Goal: Complete application form

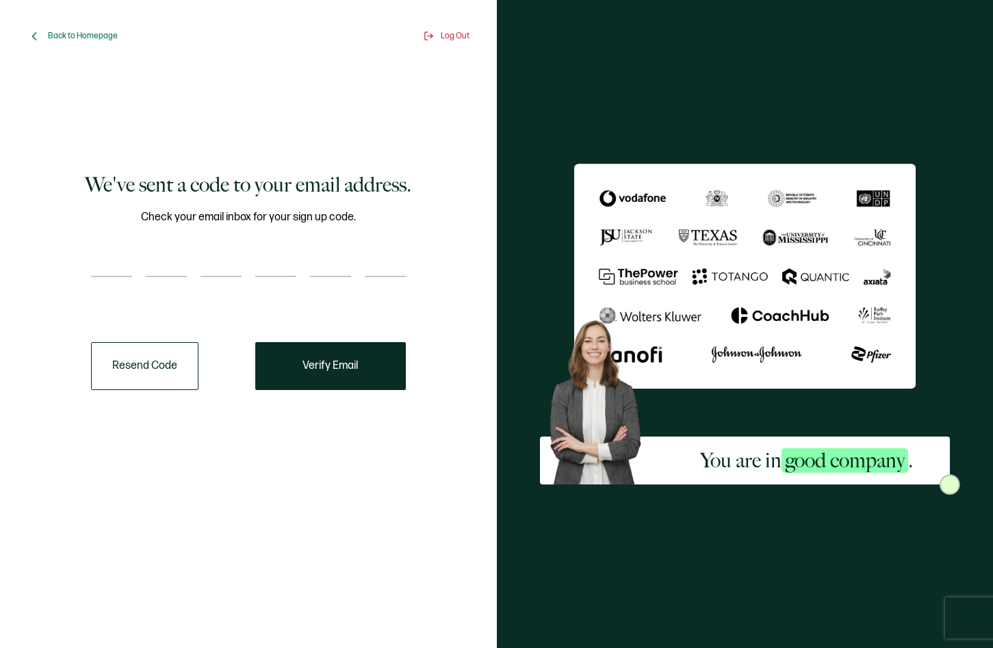
click at [120, 263] on input "number" at bounding box center [111, 263] width 41 height 27
click at [113, 257] on input "number" at bounding box center [111, 263] width 41 height 27
type input "6"
type input "8"
type input "5"
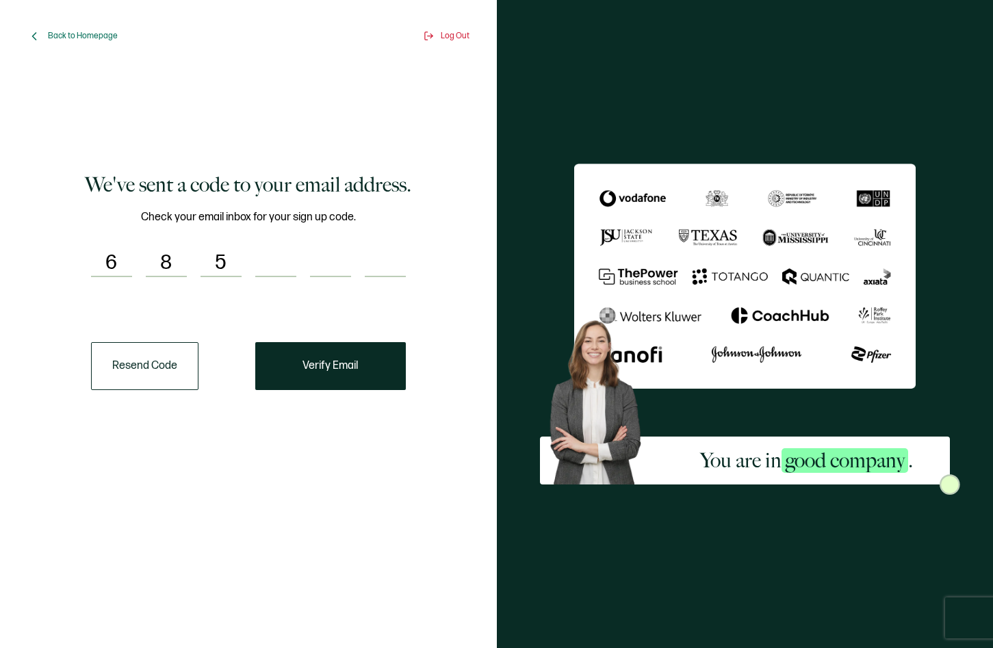
type input "8"
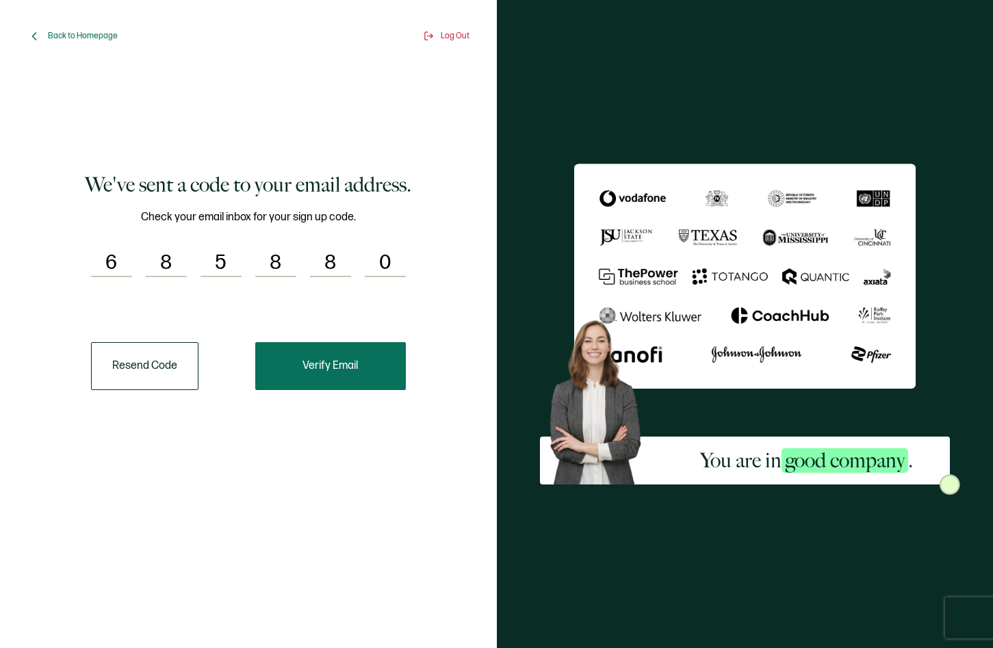
type input "0"
click at [311, 381] on button "Verify Email" at bounding box center [330, 366] width 150 height 48
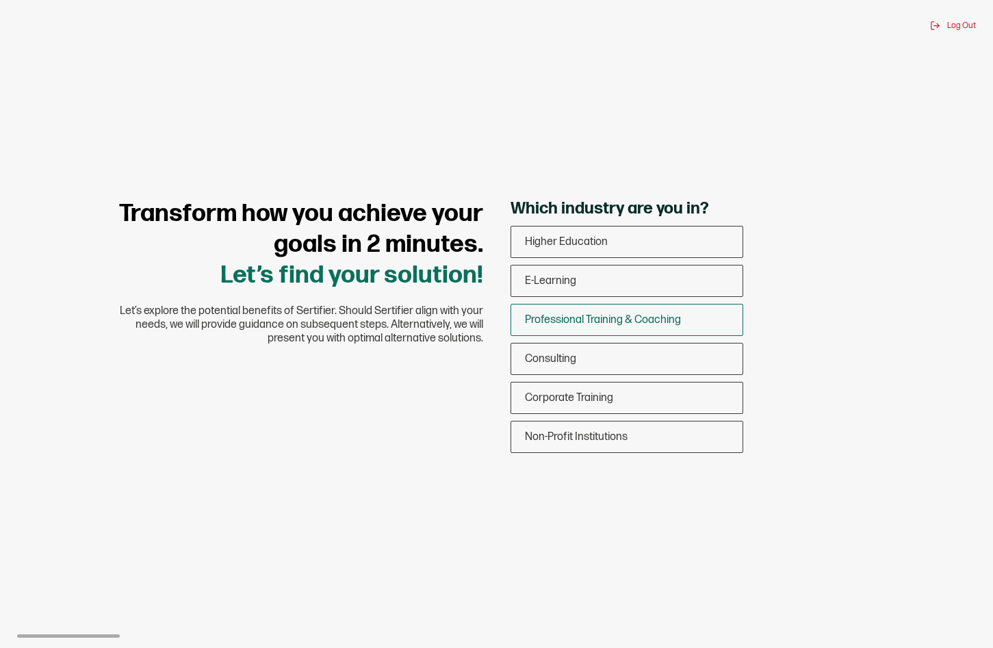
click at [657, 322] on span "Professional Training & Coaching" at bounding box center [603, 319] width 156 height 13
click at [0, 0] on input "Professional Training & Coaching" at bounding box center [0, 0] width 0 height 0
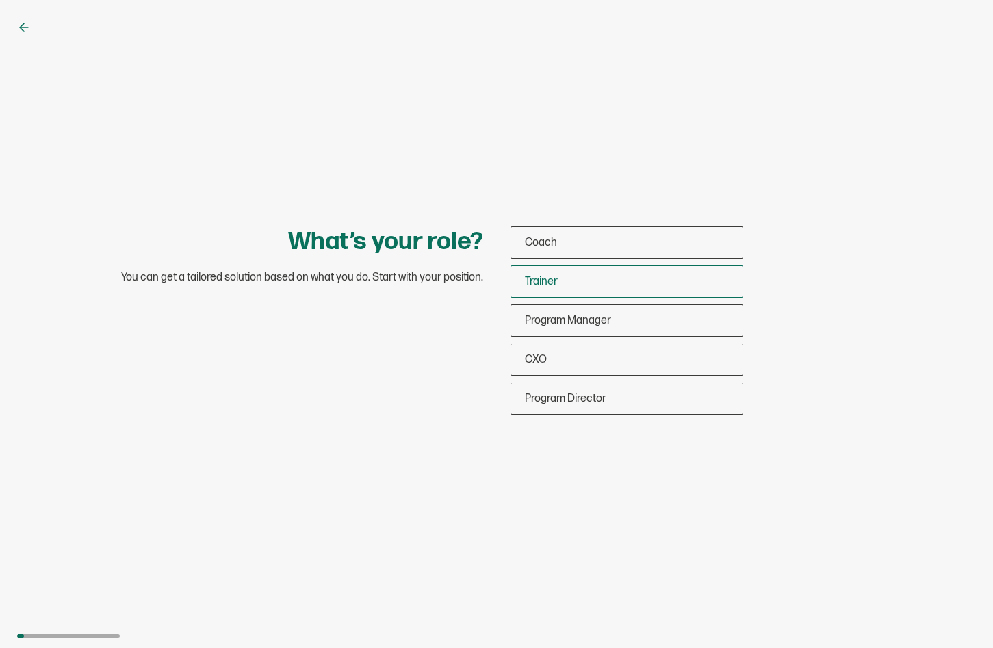
click at [653, 277] on div "Trainer" at bounding box center [626, 281] width 231 height 32
click at [0, 0] on input "Trainer" at bounding box center [0, 0] width 0 height 0
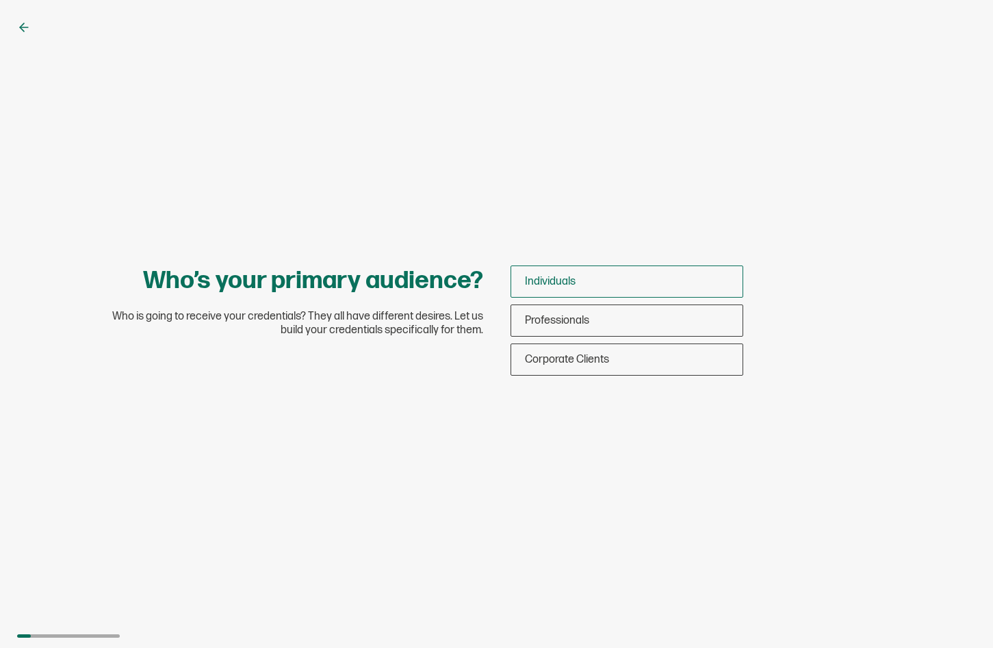
click at [684, 286] on div "Individuals" at bounding box center [626, 281] width 231 height 32
click at [0, 0] on input "Individuals" at bounding box center [0, 0] width 0 height 0
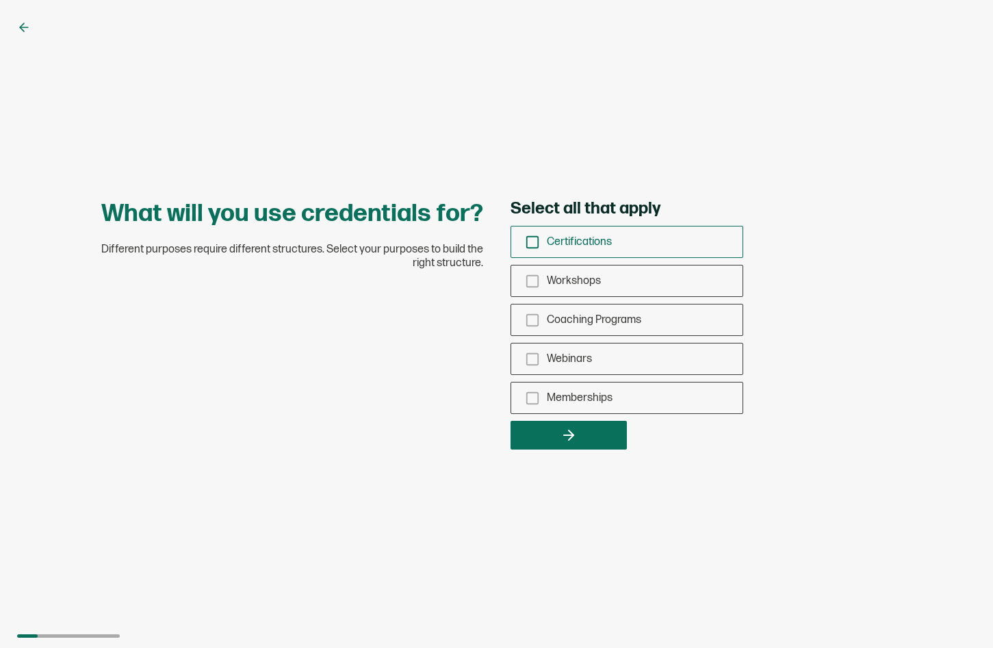
click at [601, 242] on span "Certifications" at bounding box center [579, 241] width 65 height 13
click at [0, 0] on input "Certifications" at bounding box center [0, 0] width 0 height 0
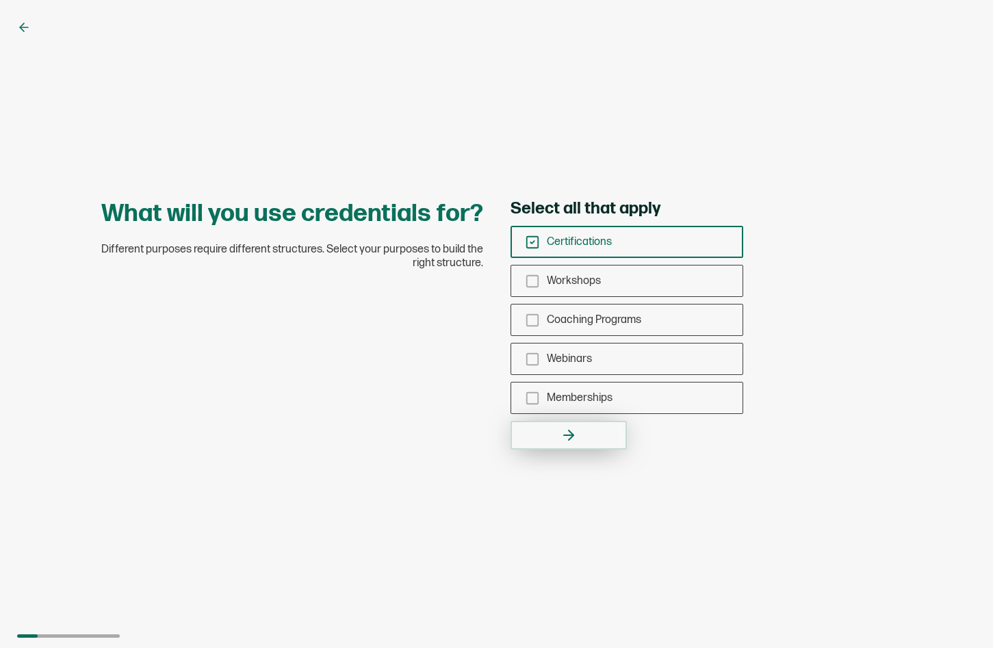
click at [592, 446] on button "button" at bounding box center [568, 435] width 116 height 29
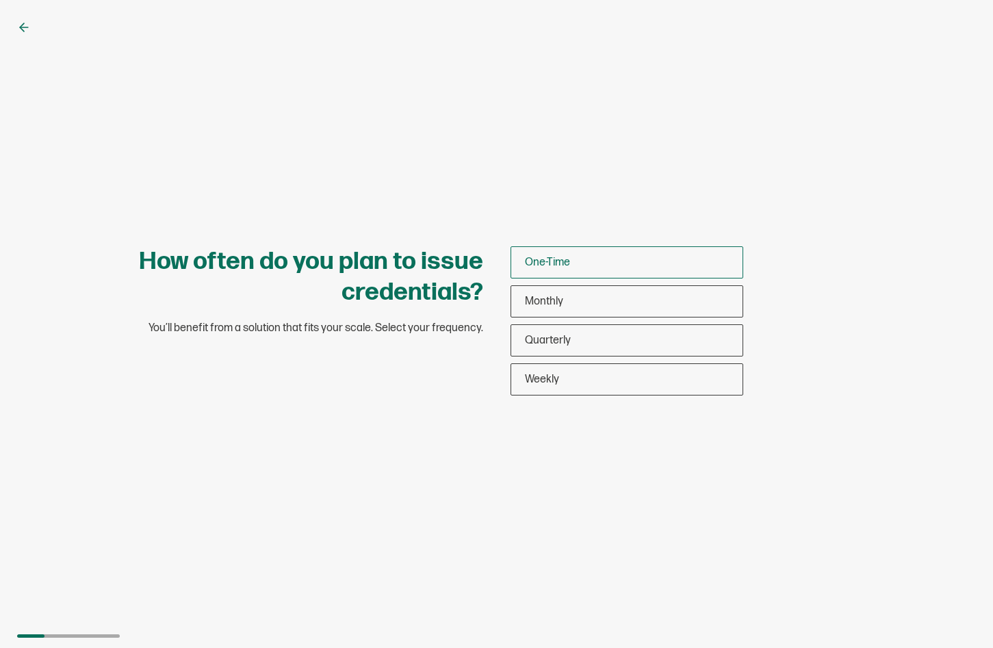
click at [583, 259] on div "One-Time" at bounding box center [626, 262] width 231 height 32
click at [0, 0] on input "One-Time" at bounding box center [0, 0] width 0 height 0
